Goal: Transaction & Acquisition: Purchase product/service

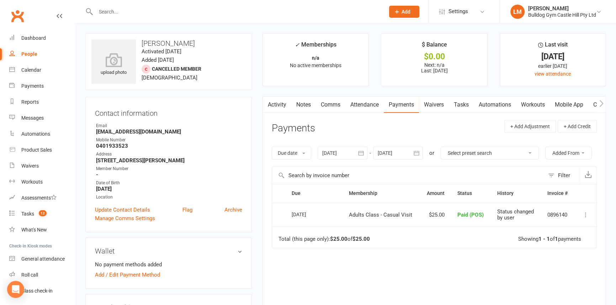
click at [107, 6] on div at bounding box center [232, 11] width 294 height 23
click at [111, 18] on div at bounding box center [232, 11] width 294 height 23
click at [135, 16] on input "text" at bounding box center [236, 12] width 286 height 10
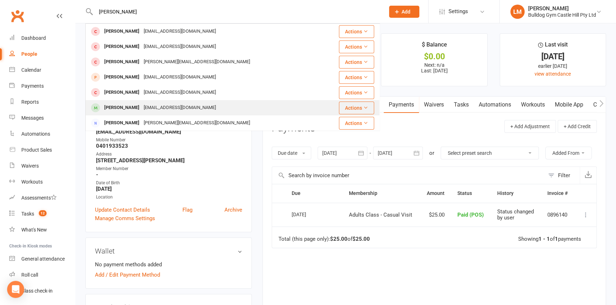
type input "nicholas"
click at [128, 107] on div "[PERSON_NAME]" at bounding box center [121, 108] width 39 height 10
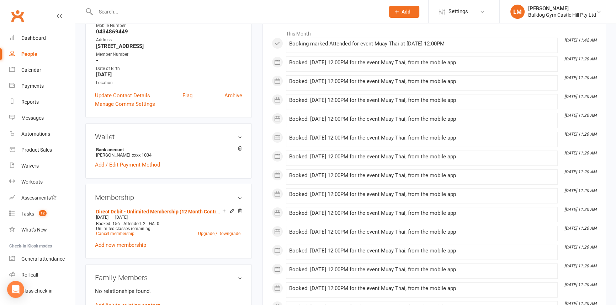
scroll to position [64, 0]
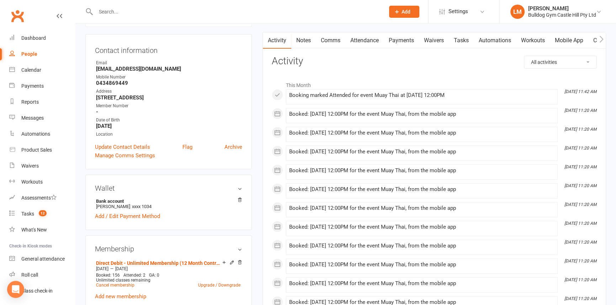
click at [406, 39] on link "Payments" at bounding box center [401, 40] width 35 height 16
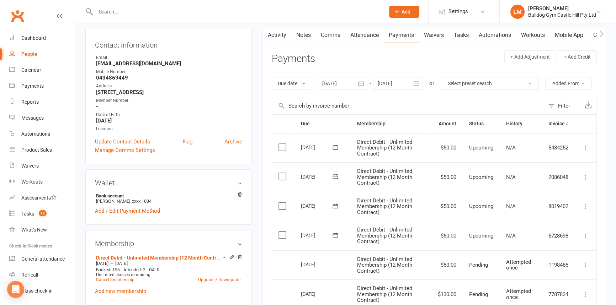
scroll to position [161, 0]
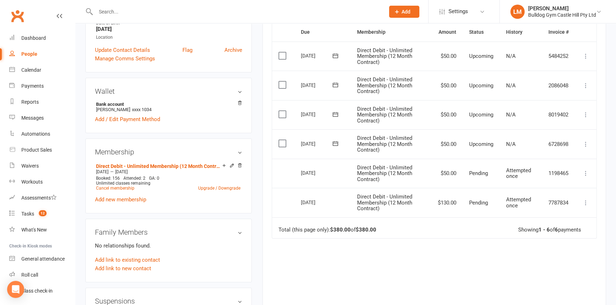
click at [344, 281] on div "Due Contact Membership Amount Status History Invoice # Select this 04 Sep 2025 …" at bounding box center [434, 177] width 325 height 308
click at [586, 145] on icon at bounding box center [585, 144] width 7 height 7
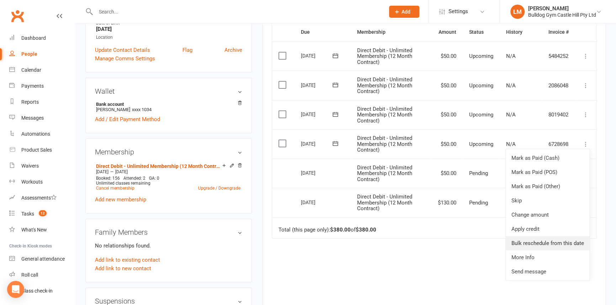
click at [568, 239] on link "Bulk reschedule from this date" at bounding box center [547, 243] width 84 height 14
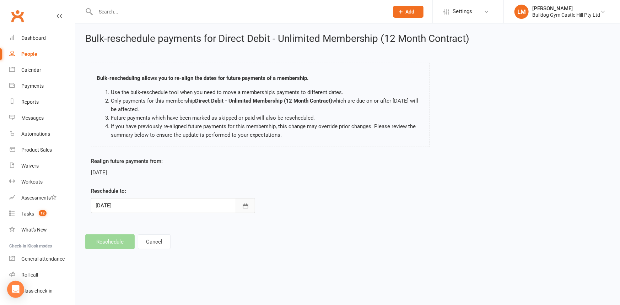
click at [246, 206] on icon "button" at bounding box center [245, 206] width 7 height 7
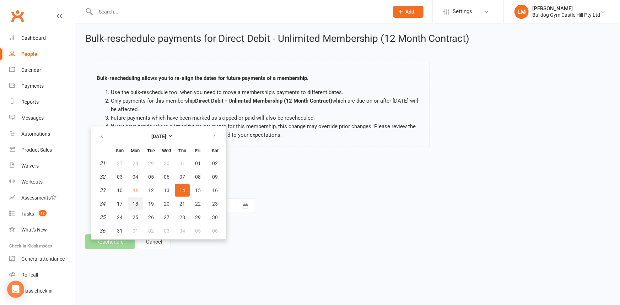
click at [135, 203] on span "18" at bounding box center [136, 204] width 6 height 6
type input "18 Aug 2025"
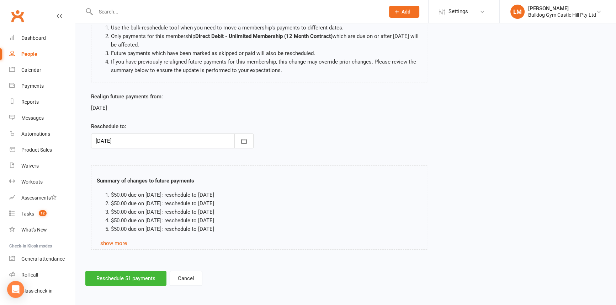
scroll to position [65, 0]
drag, startPoint x: 124, startPoint y: 274, endPoint x: 124, endPoint y: 270, distance: 4.3
click at [124, 271] on button "Reschedule 51 payments" at bounding box center [125, 278] width 81 height 15
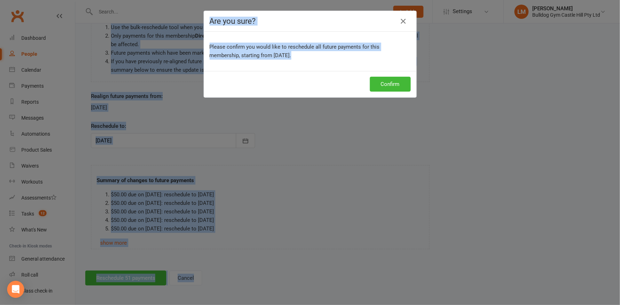
click at [0, 0] on html "Prospect Member Non-attending contact Class / event Appointment Task Membership…" at bounding box center [310, 120] width 620 height 371
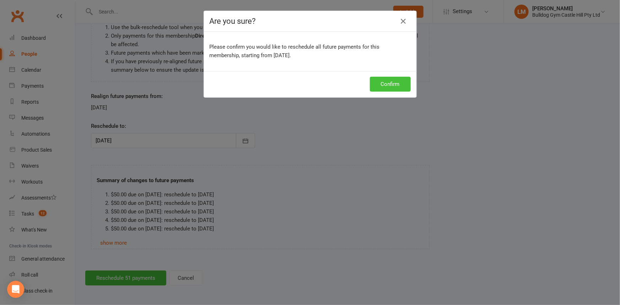
click at [384, 84] on button "Confirm" at bounding box center [390, 84] width 41 height 15
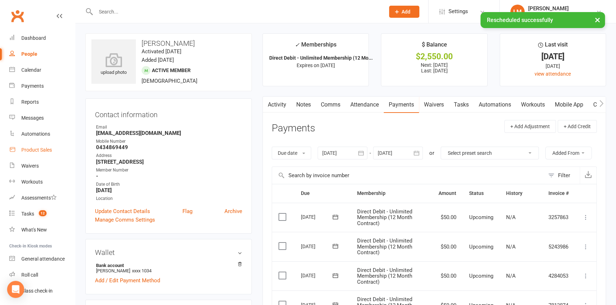
click at [20, 152] on link "Product Sales" at bounding box center [42, 150] width 66 height 16
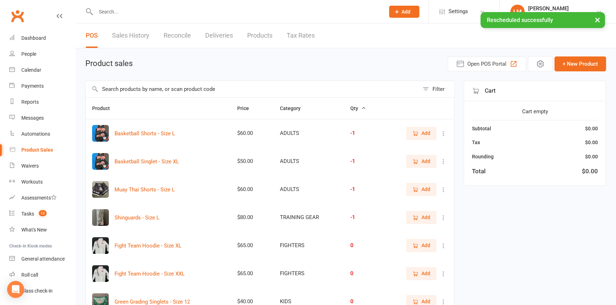
click at [131, 92] on input "text" at bounding box center [252, 89] width 333 height 16
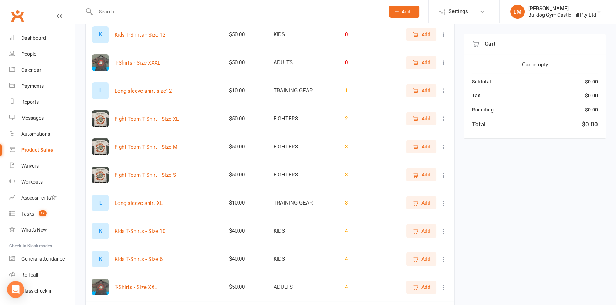
scroll to position [149, 0]
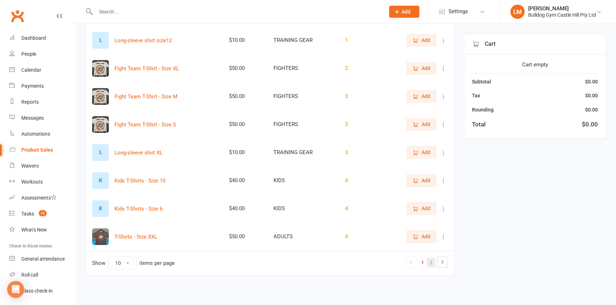
type input "shirt"
click at [431, 261] on link "2" at bounding box center [431, 263] width 9 height 10
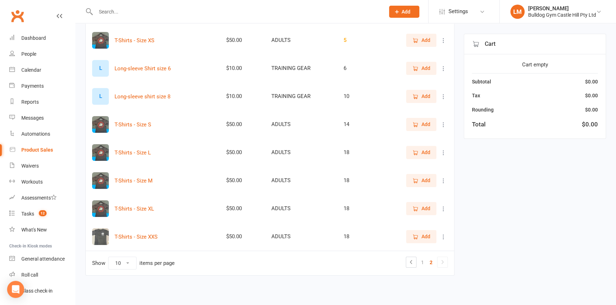
click at [414, 152] on icon "button" at bounding box center [415, 153] width 6 height 6
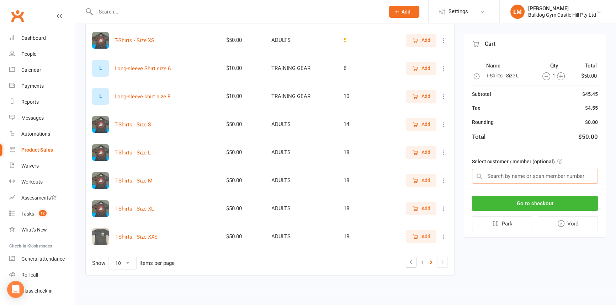
click at [548, 179] on input "text" at bounding box center [535, 176] width 126 height 15
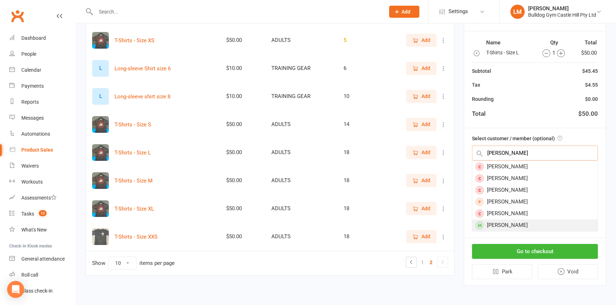
type input "nicholas"
click at [526, 223] on div "Nicholas Dungan" at bounding box center [534, 226] width 125 height 12
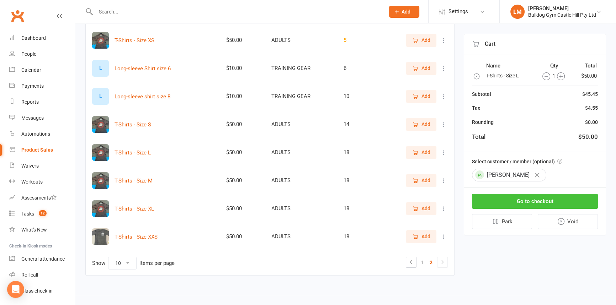
click at [520, 204] on button "Go to checkout" at bounding box center [535, 201] width 126 height 15
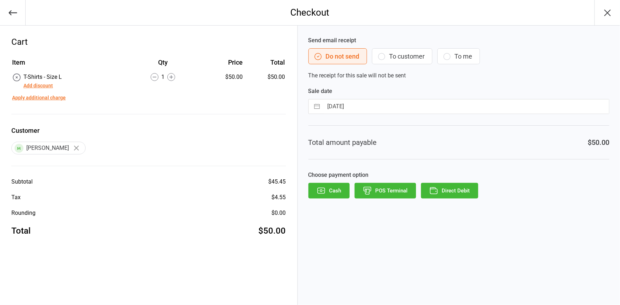
click at [392, 192] on button "POS Terminal" at bounding box center [385, 191] width 61 height 16
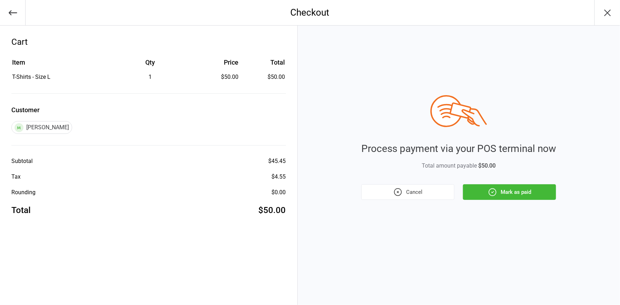
click at [534, 191] on button "Mark as paid" at bounding box center [509, 192] width 93 height 16
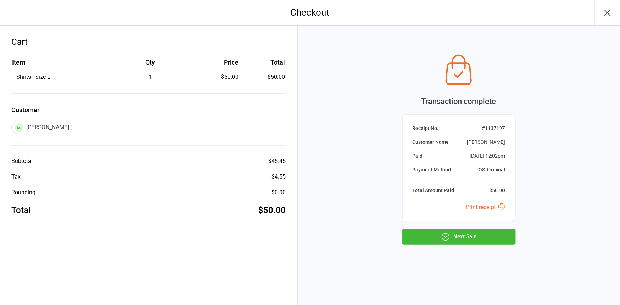
click at [500, 242] on button "Next Sale" at bounding box center [458, 237] width 113 height 16
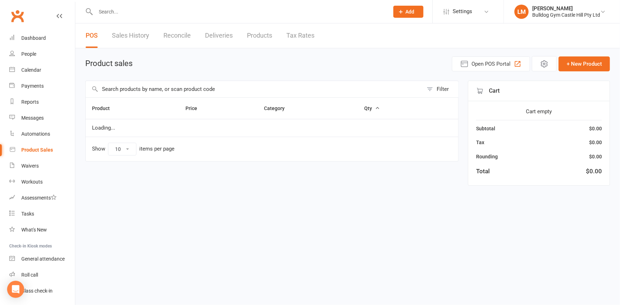
click at [125, 18] on div at bounding box center [234, 11] width 299 height 23
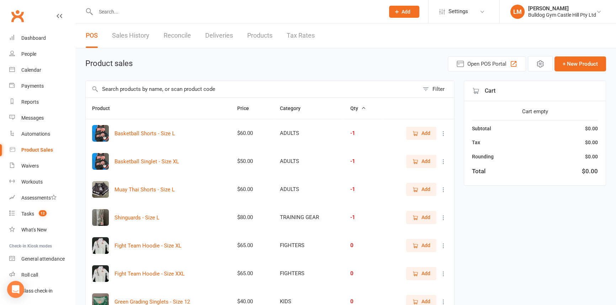
click at [121, 7] on input "text" at bounding box center [236, 12] width 286 height 10
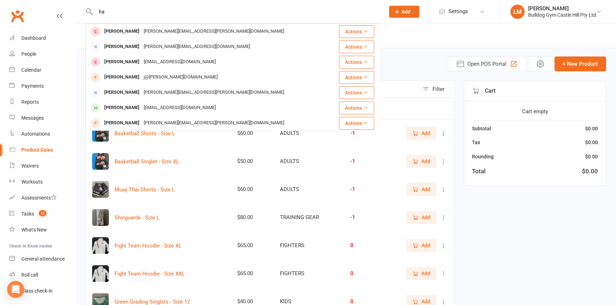
type input "h"
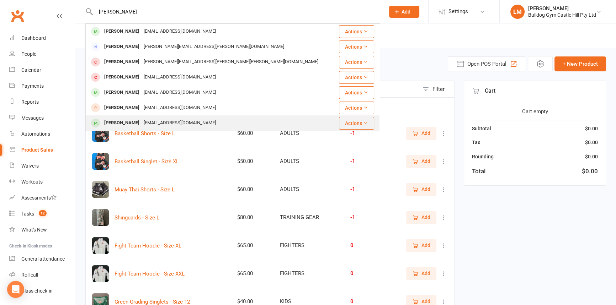
type input "[PERSON_NAME]"
click at [124, 123] on div "[PERSON_NAME]" at bounding box center [121, 123] width 39 height 10
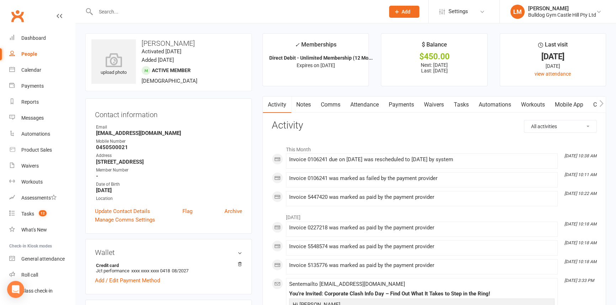
click at [411, 105] on link "Payments" at bounding box center [401, 105] width 35 height 16
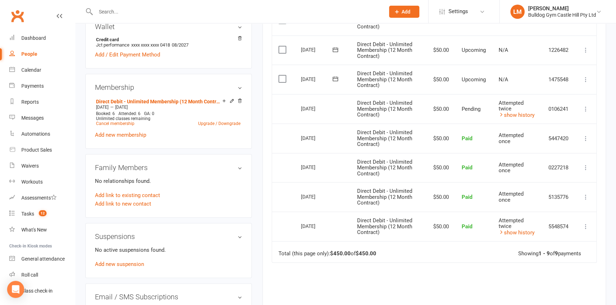
scroll to position [194, 0]
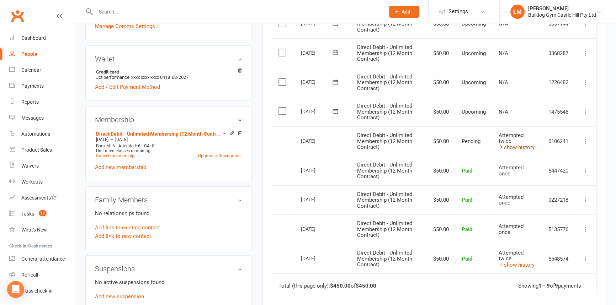
click at [506, 147] on link "show history" at bounding box center [516, 147] width 36 height 6
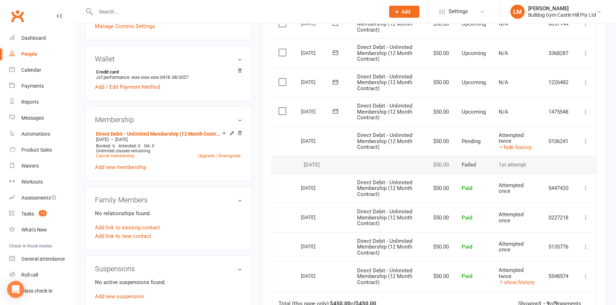
scroll to position [0, 0]
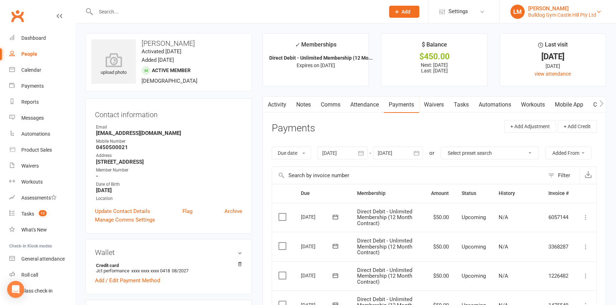
click at [593, 10] on div "[PERSON_NAME]" at bounding box center [562, 8] width 68 height 6
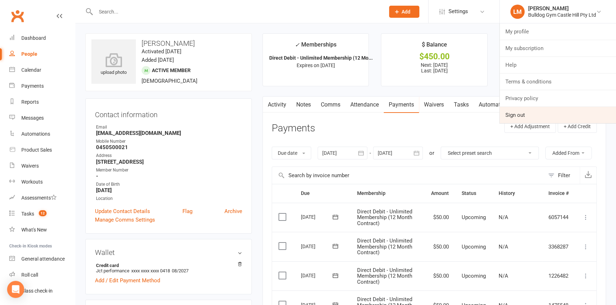
click at [524, 115] on link "Sign out" at bounding box center [557, 115] width 116 height 16
